Goal: Participate in discussion: Engage in conversation with other users on a specific topic

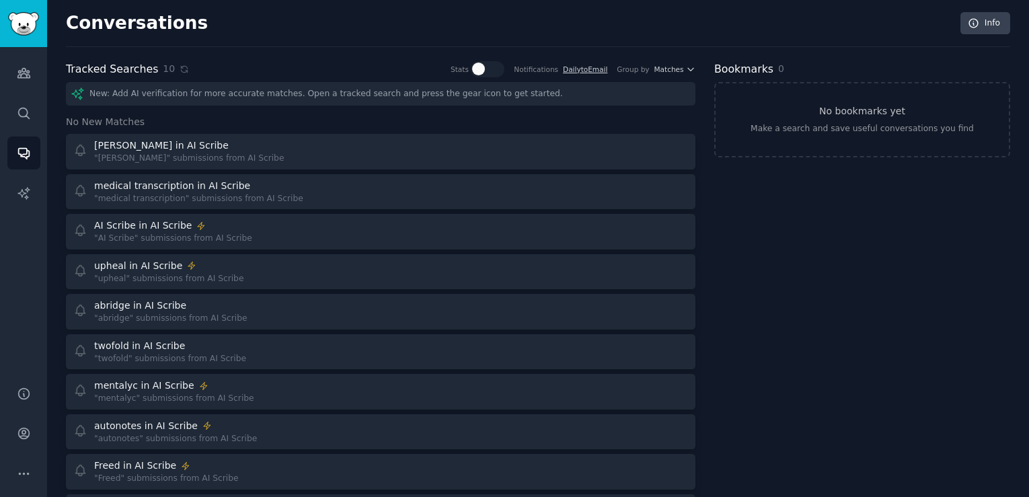
click at [171, 73] on div "10" at bounding box center [176, 69] width 26 height 14
click at [180, 71] on icon at bounding box center [184, 69] width 9 height 9
